Goal: Task Accomplishment & Management: Manage account settings

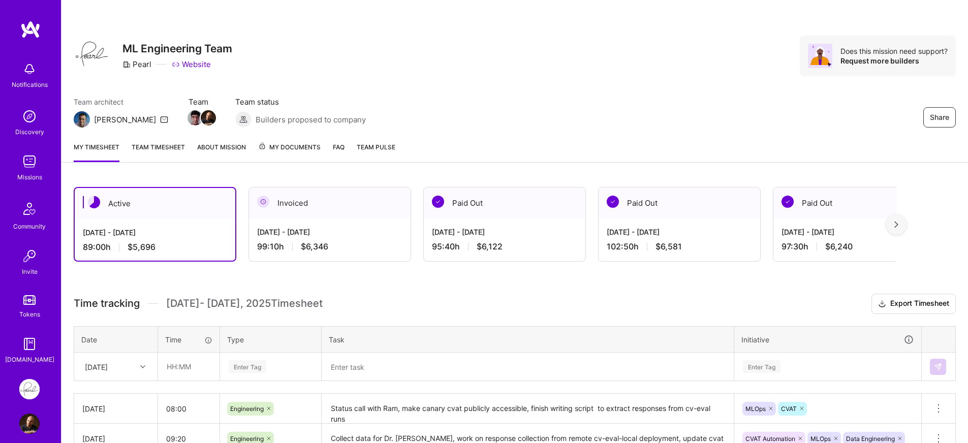
click at [33, 419] on img at bounding box center [29, 424] width 20 height 20
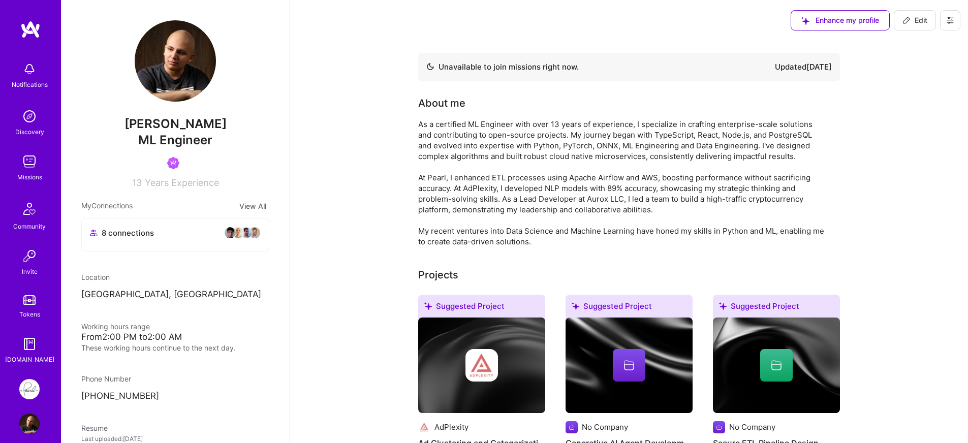
click at [19, 390] on img at bounding box center [29, 389] width 20 height 20
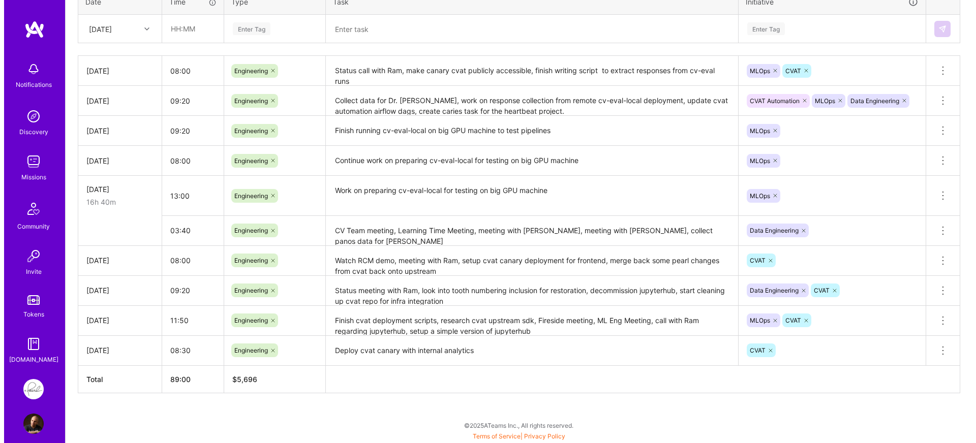
scroll to position [147, 0]
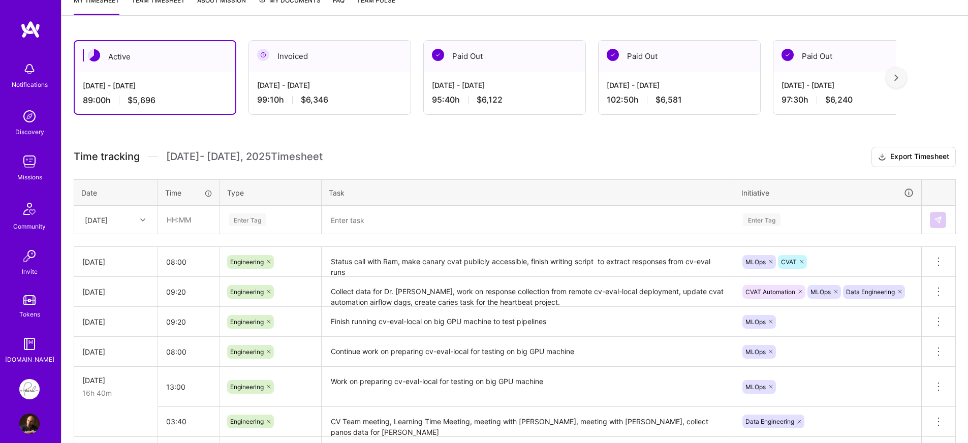
click at [19, 67] on img at bounding box center [29, 69] width 20 height 20
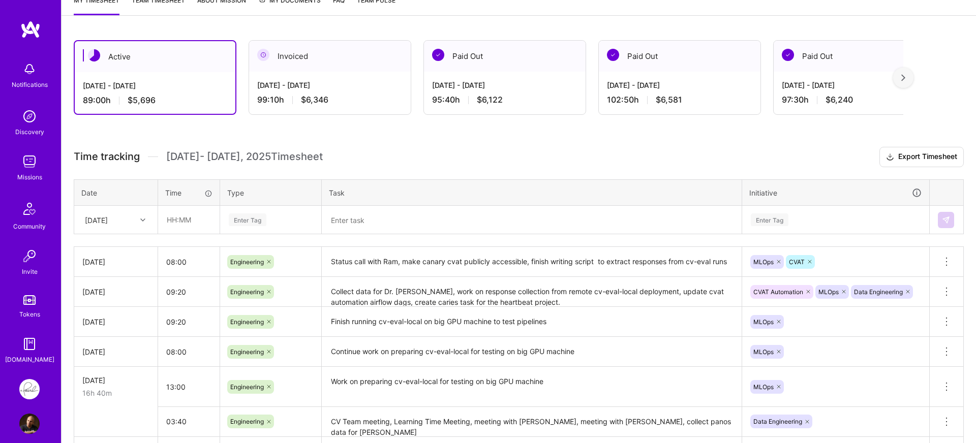
click at [19, 120] on img at bounding box center [29, 116] width 20 height 20
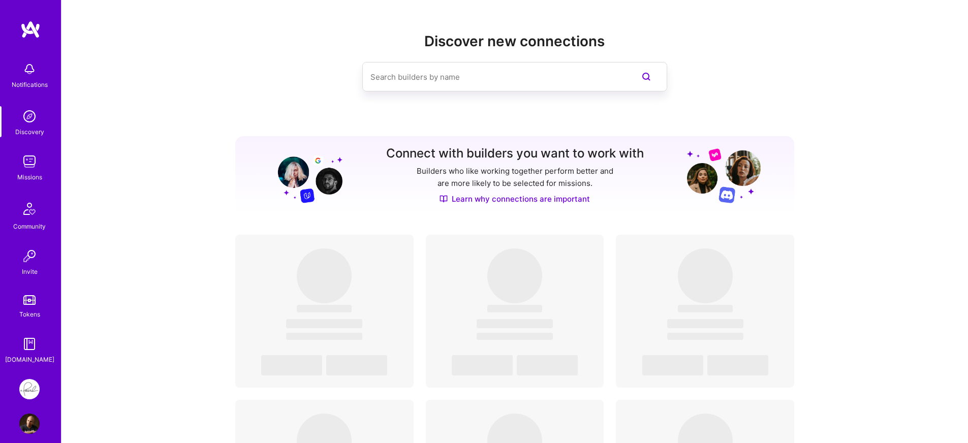
click at [27, 391] on img at bounding box center [29, 389] width 20 height 20
